Goal: Navigation & Orientation: Find specific page/section

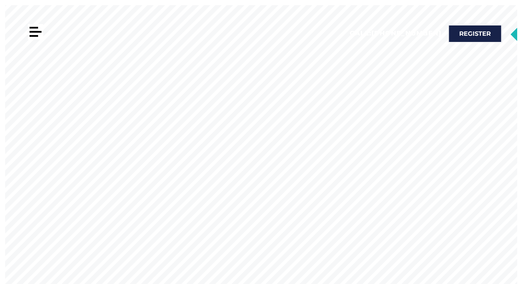
click at [37, 31] on div at bounding box center [36, 32] width 12 height 2
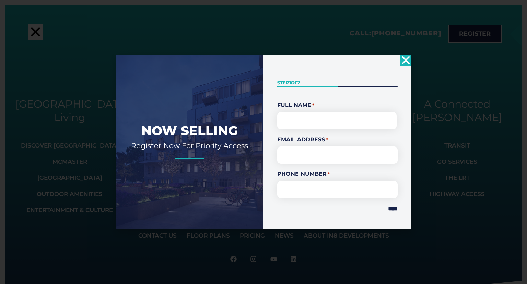
click at [407, 59] on use "Close" at bounding box center [406, 60] width 8 height 8
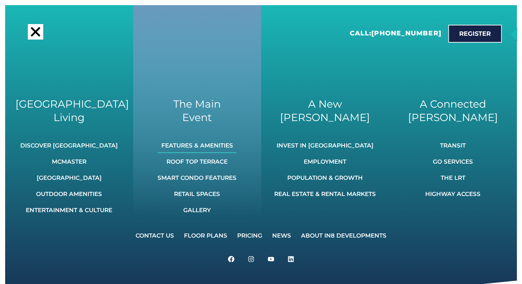
click at [216, 143] on link "Features & Amenities" at bounding box center [197, 145] width 79 height 15
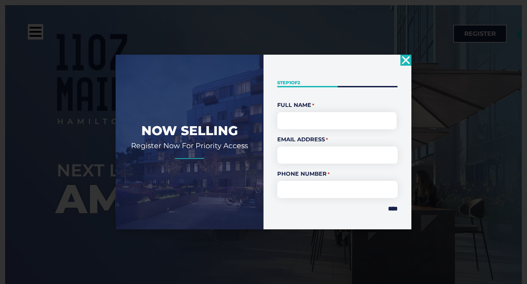
click at [408, 64] on icon "Close" at bounding box center [406, 60] width 11 height 11
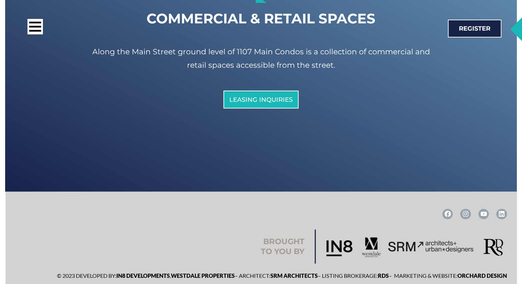
scroll to position [3893, 0]
